Goal: Task Accomplishment & Management: Use online tool/utility

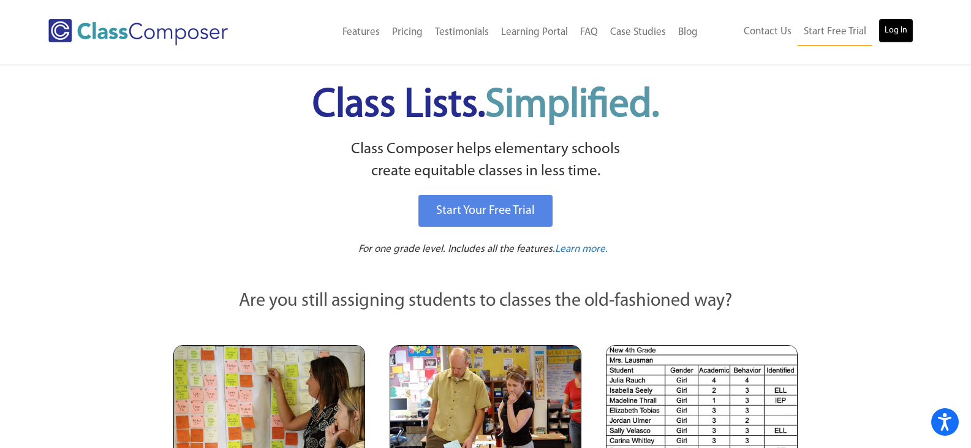
click at [898, 31] on link "Log In" at bounding box center [895, 30] width 35 height 24
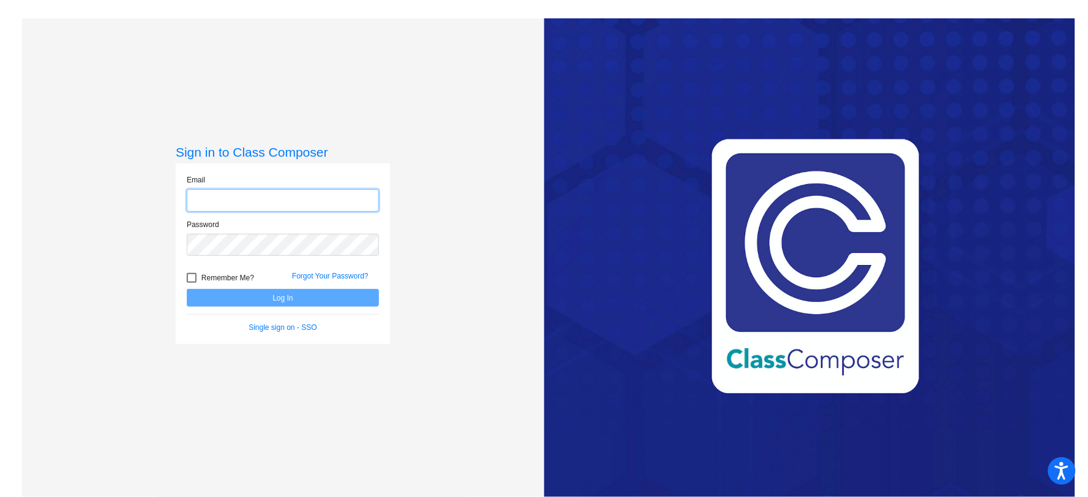
type input "[EMAIL_ADDRESS][DOMAIN_NAME]"
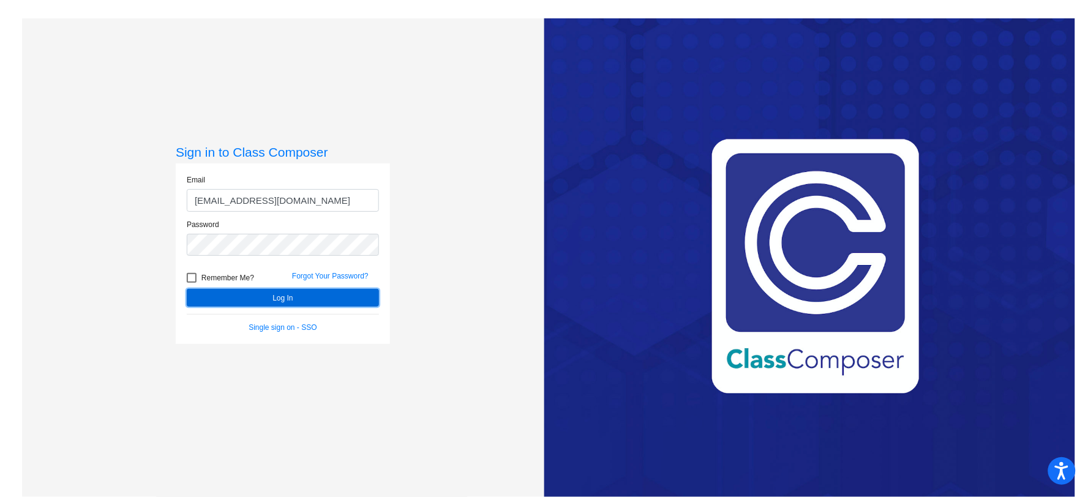
click at [284, 297] on button "Log In" at bounding box center [283, 298] width 192 height 18
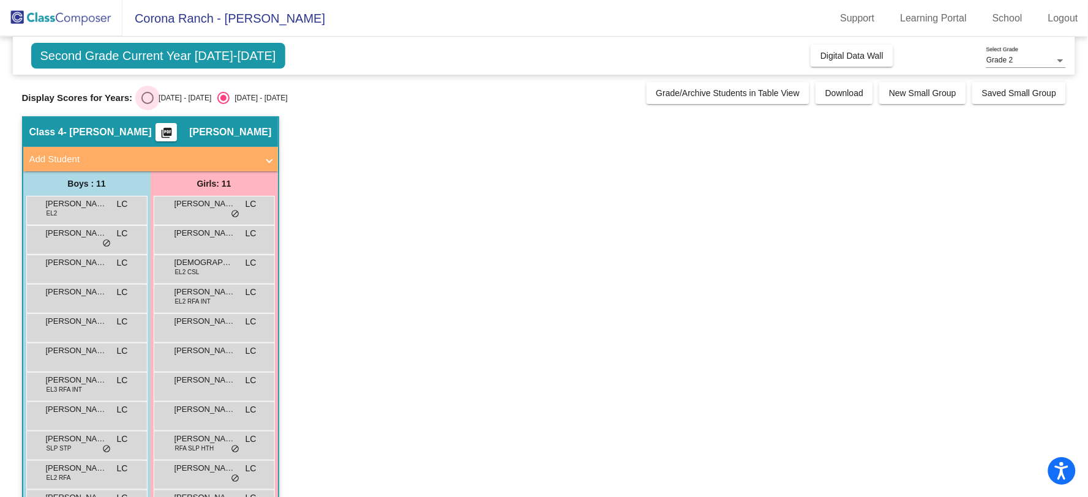
click at [142, 102] on div "Select an option" at bounding box center [147, 98] width 12 height 12
click at [147, 104] on input "[DATE] - [DATE]" at bounding box center [147, 104] width 1 height 1
radio input "true"
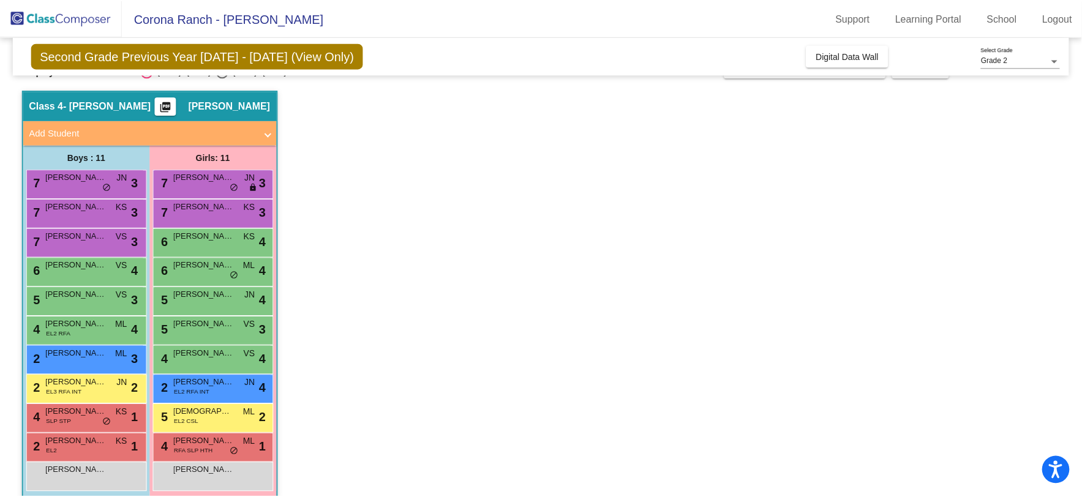
scroll to position [40, 0]
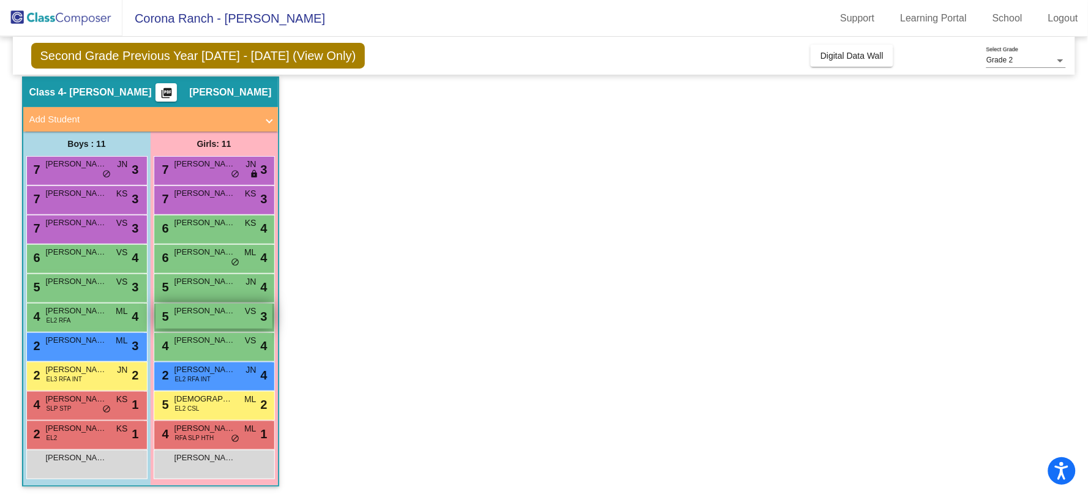
click at [215, 317] on div "5 [PERSON_NAME] VS lock do_not_disturb_alt 3" at bounding box center [214, 316] width 117 height 25
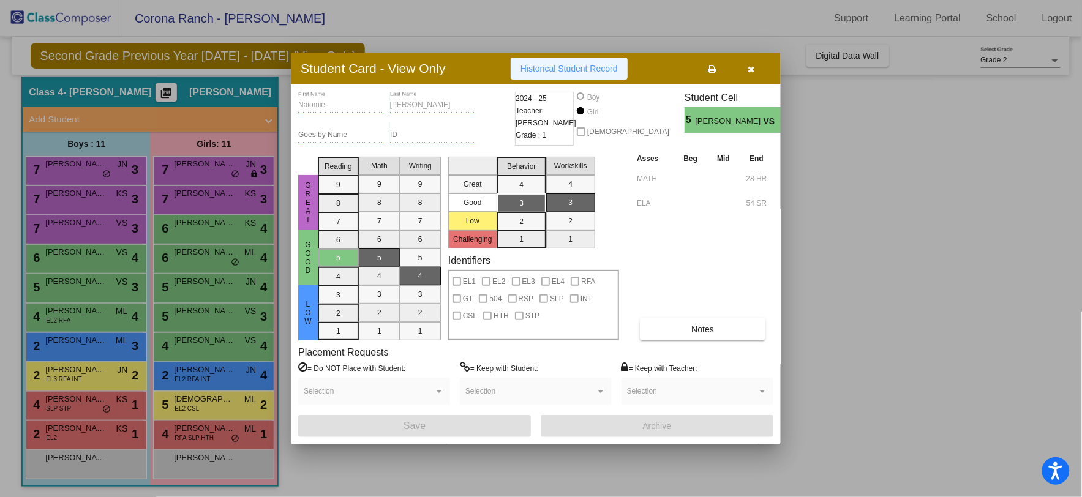
click at [569, 68] on span "Historical Student Record" at bounding box center [568, 69] width 97 height 10
